Goal: Task Accomplishment & Management: Manage account settings

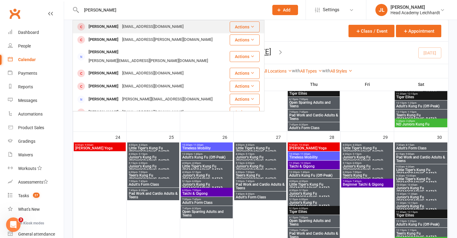
type input "[PERSON_NAME]"
click at [168, 30] on div "[PERSON_NAME] [EMAIL_ADDRESS][DOMAIN_NAME]" at bounding box center [151, 27] width 156 height 12
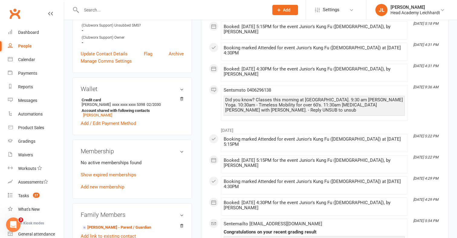
scroll to position [210, 0]
click at [125, 173] on link "Show expired memberships" at bounding box center [109, 173] width 56 height 5
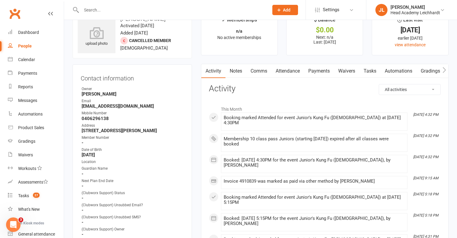
scroll to position [0, 0]
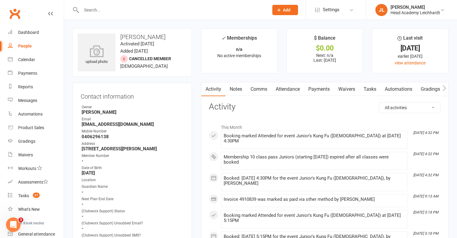
click at [118, 122] on strong "[EMAIL_ADDRESS][DOMAIN_NAME]" at bounding box center [133, 123] width 102 height 5
copy render-form-field "[EMAIL_ADDRESS][DOMAIN_NAME]"
click at [41, 153] on link "Waivers" at bounding box center [36, 155] width 56 height 14
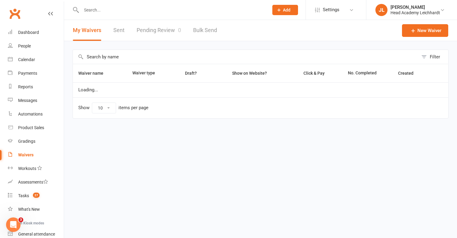
click at [147, 34] on link "Pending Review 0" at bounding box center [159, 30] width 44 height 21
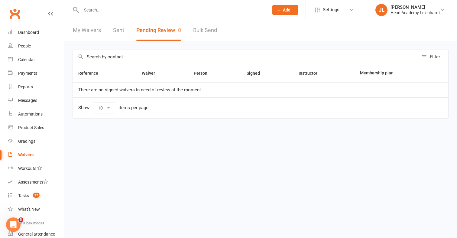
click at [90, 36] on link "My Waivers" at bounding box center [87, 30] width 28 height 21
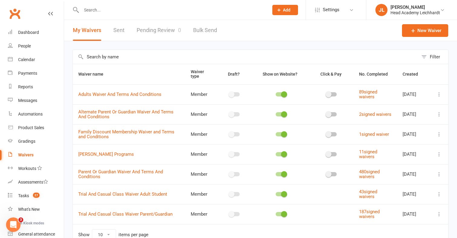
click at [439, 176] on icon at bounding box center [439, 174] width 6 height 6
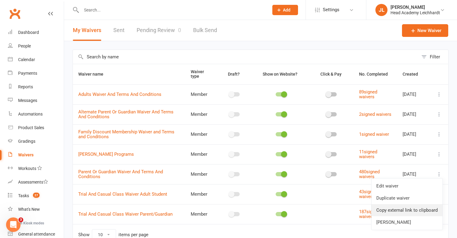
click at [421, 210] on link "Copy external link to clipboard" at bounding box center [406, 210] width 71 height 12
